Goal: Check status

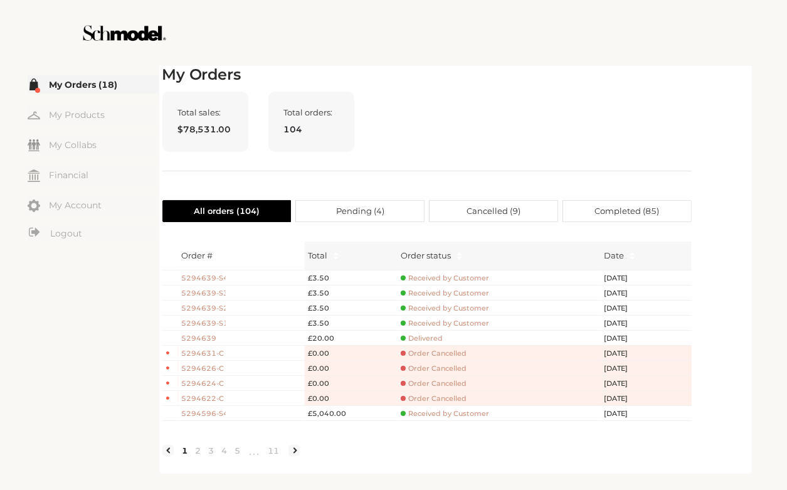
click at [409, 63] on div at bounding box center [393, 33] width 707 height 66
click at [395, 67] on h2 "My Orders" at bounding box center [426, 75] width 529 height 18
click at [394, 63] on div at bounding box center [393, 33] width 707 height 66
click at [547, 118] on div "Total sales: $78,531.00 Total orders: 104" at bounding box center [426, 132] width 529 height 80
click at [623, 55] on div at bounding box center [393, 33] width 707 height 66
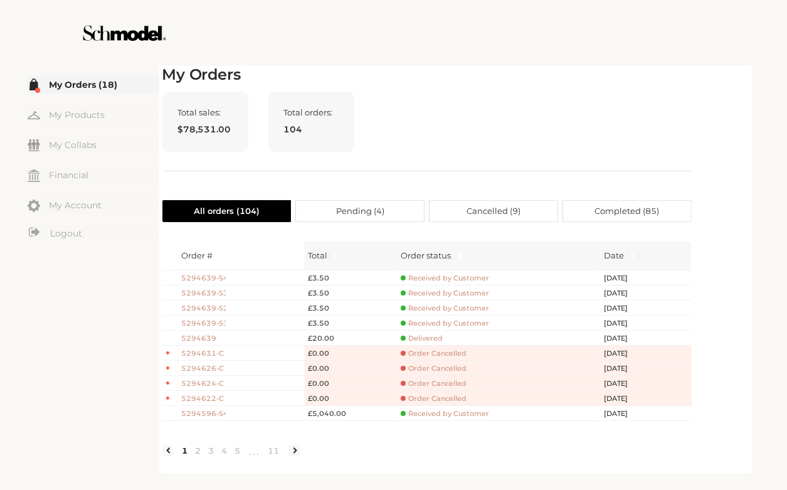
click at [623, 55] on div at bounding box center [393, 33] width 707 height 66
click at [502, 144] on div "Total sales: $78,531.00 Total orders: 104" at bounding box center [426, 132] width 529 height 80
click at [525, 130] on div "Total sales: $78,531.00 Total orders: 104" at bounding box center [426, 132] width 529 height 80
click at [677, 99] on div "Total sales: $78,531.00 Total orders: 104" at bounding box center [426, 132] width 529 height 80
drag, startPoint x: 677, startPoint y: 99, endPoint x: 595, endPoint y: 99, distance: 82.2
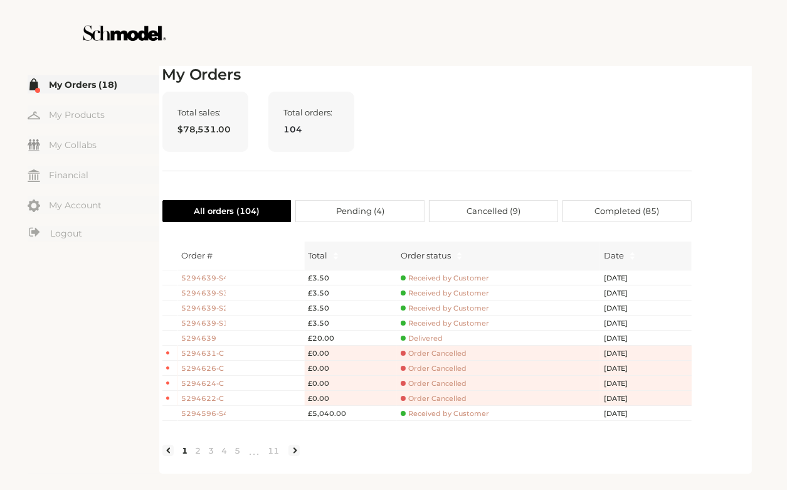
click at [595, 99] on div "Total sales: $78,531.00 Total orders: 104" at bounding box center [426, 132] width 529 height 80
drag, startPoint x: 595, startPoint y: 99, endPoint x: 591, endPoint y: 92, distance: 8.7
click at [591, 93] on div "Total sales: $78,531.00 Total orders: 104" at bounding box center [426, 132] width 529 height 80
click at [591, 92] on div "Total sales: $78,531.00 Total orders: 104" at bounding box center [426, 132] width 529 height 80
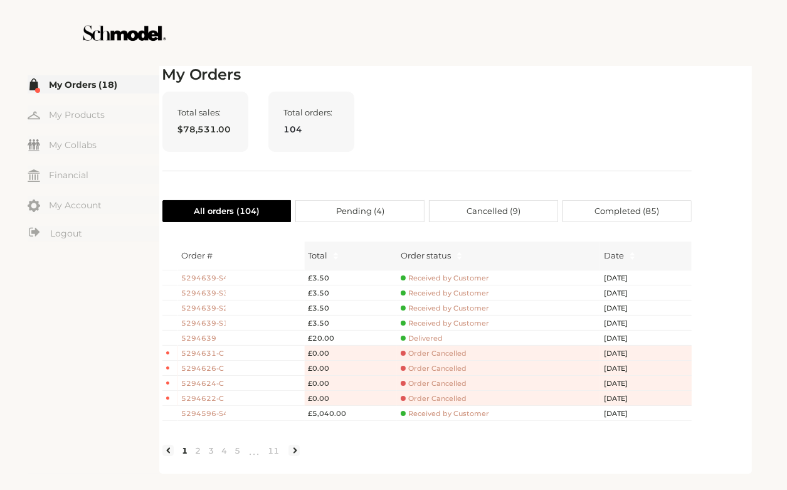
click at [591, 92] on div "Total sales: $78,531.00 Total orders: 104" at bounding box center [426, 132] width 529 height 80
click at [589, 120] on div "Total sales: $78,531.00 Total orders: 104" at bounding box center [426, 132] width 529 height 80
click at [681, 124] on div "Total sales: $78,531.00 Total orders: 104" at bounding box center [426, 132] width 529 height 80
click at [521, 114] on div "Total sales: $78,531.00 Total orders: 104" at bounding box center [426, 132] width 529 height 80
click at [494, 40] on div at bounding box center [393, 33] width 707 height 66
